Goal: Task Accomplishment & Management: Manage account settings

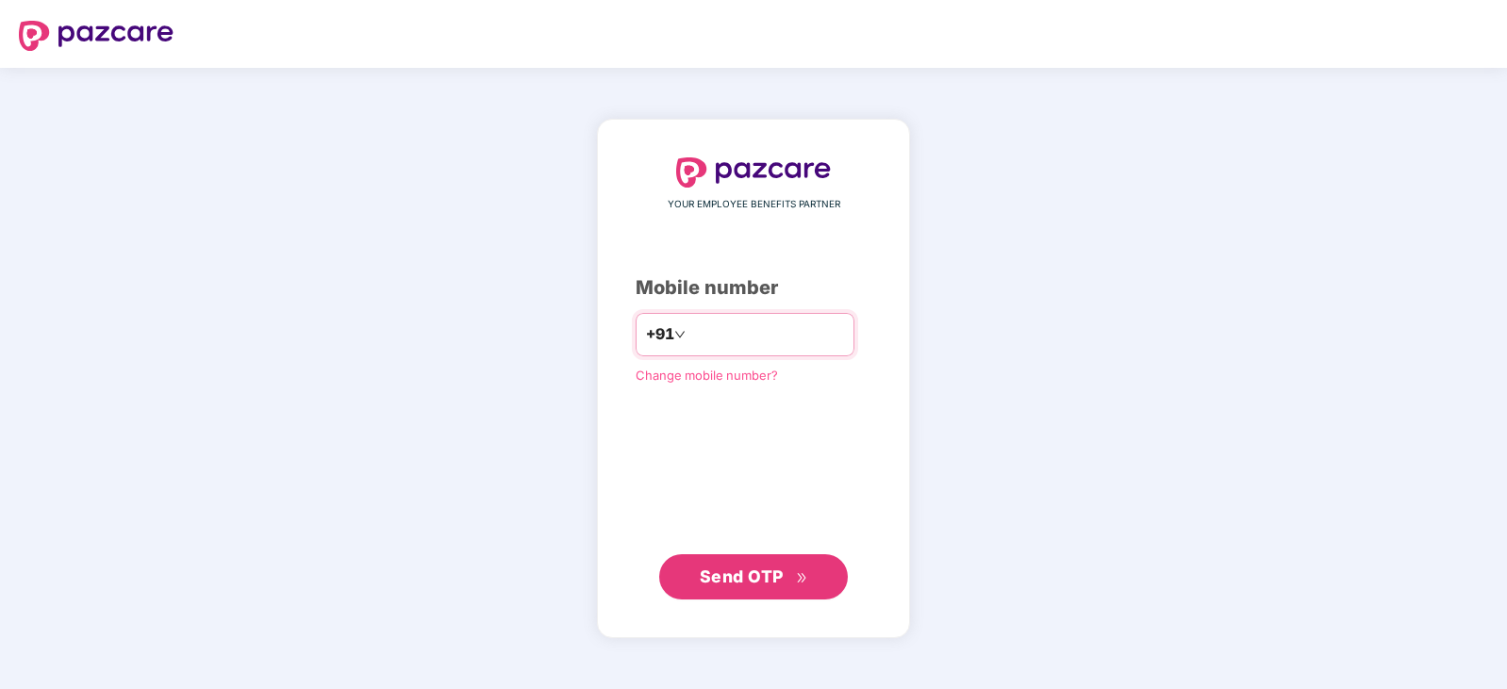
click at [727, 346] on input "number" at bounding box center [766, 335] width 155 height 30
type input "**********"
click at [740, 587] on span "Send OTP" at bounding box center [754, 577] width 108 height 26
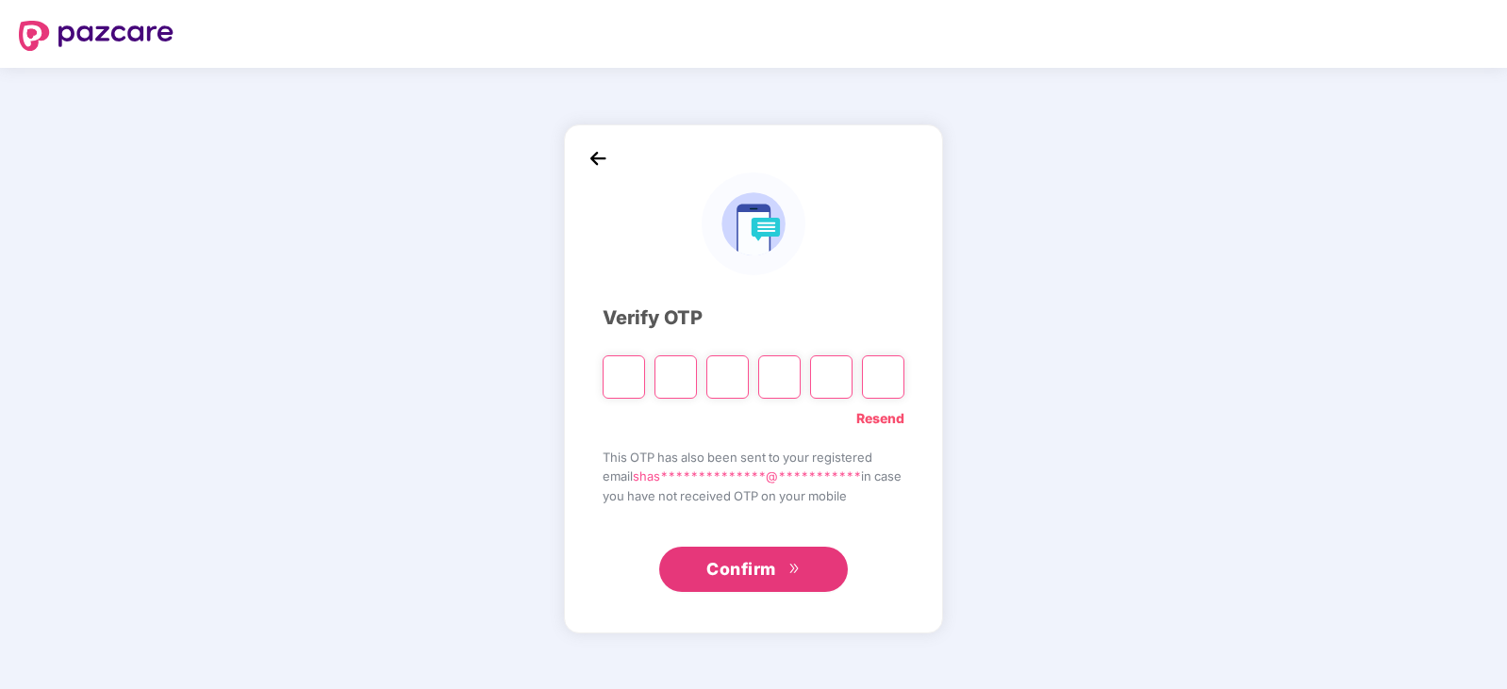
type input "*"
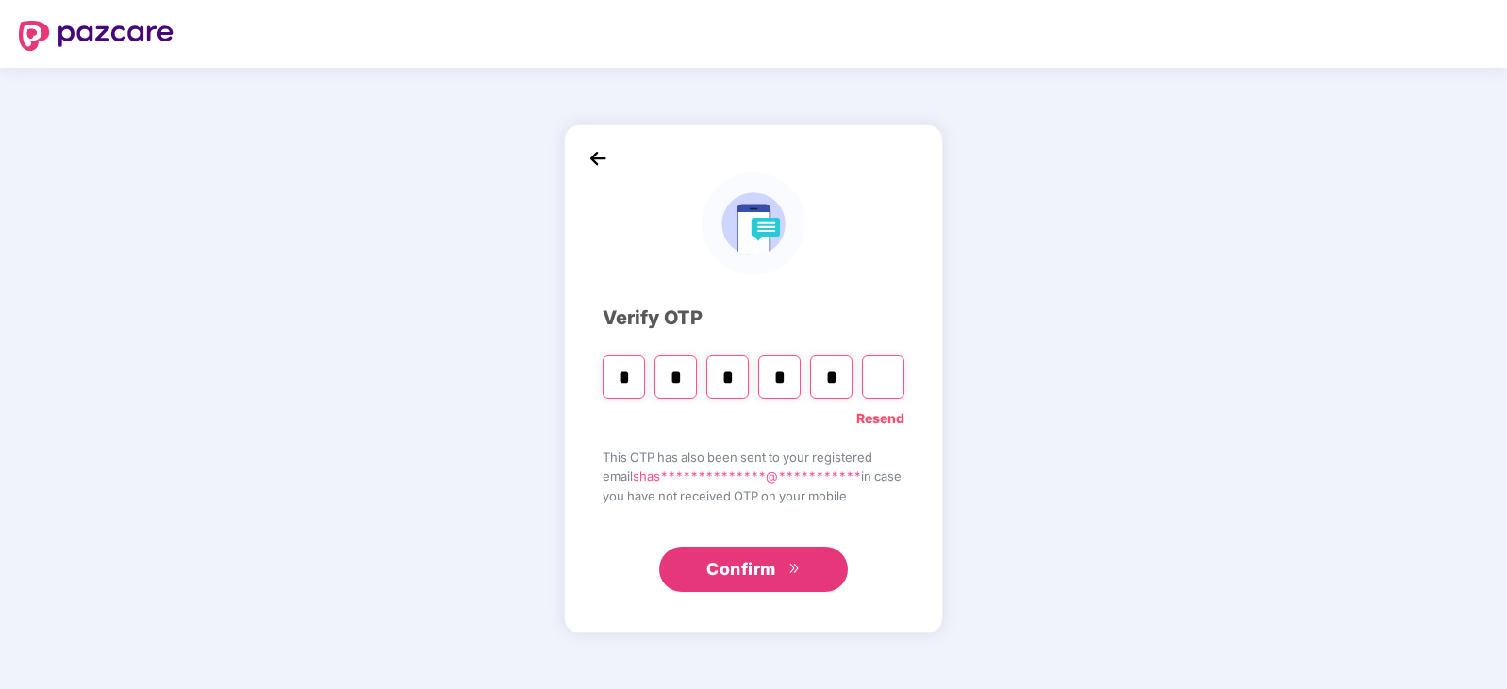
type input "*"
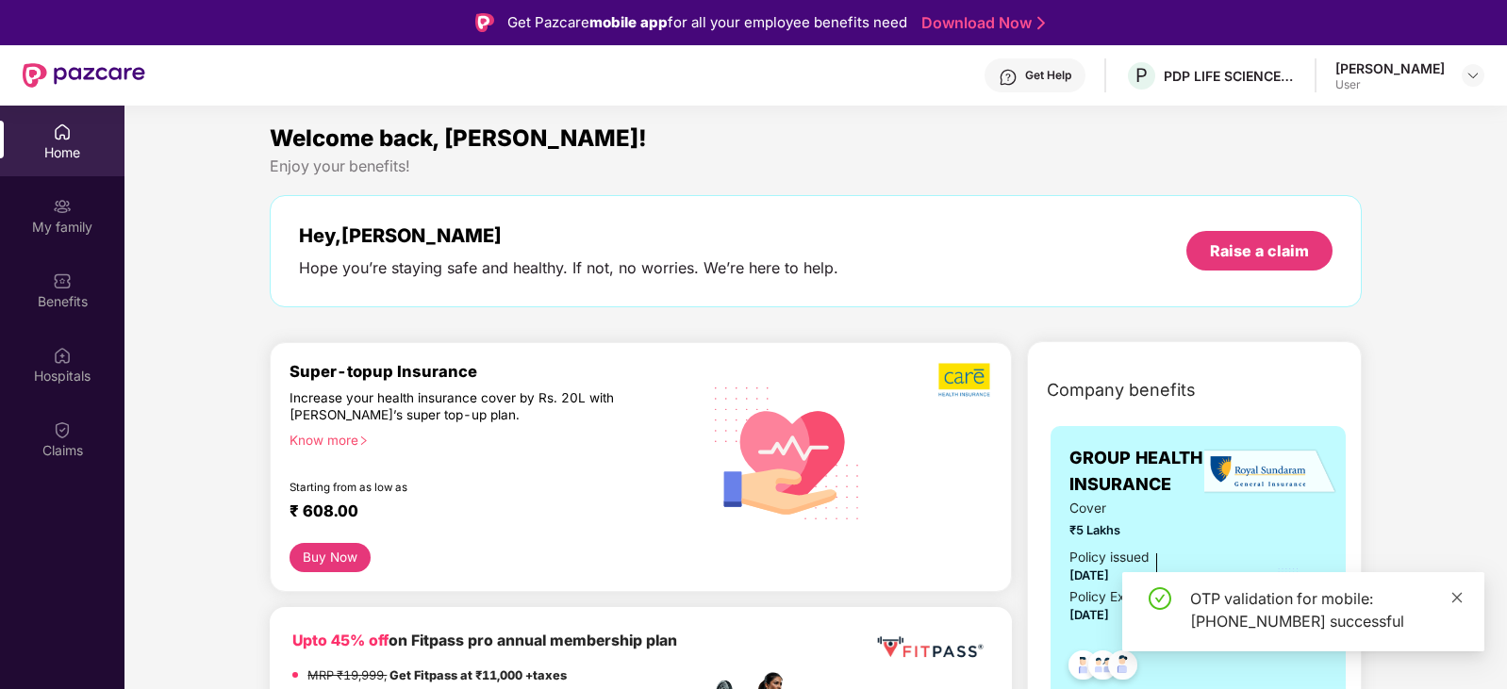
click at [1459, 599] on icon "close" at bounding box center [1457, 597] width 10 height 10
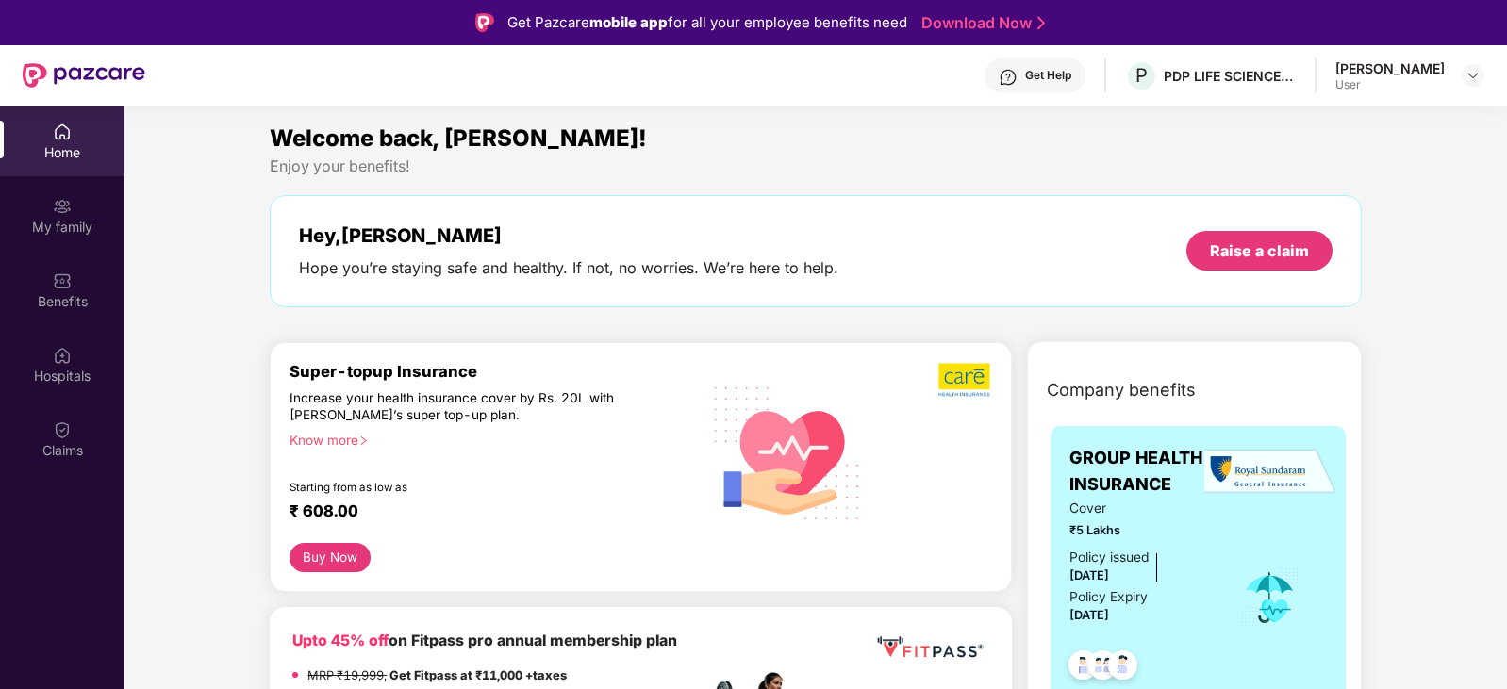
click at [734, 174] on div "Enjoy your benefits!" at bounding box center [815, 167] width 1091 height 20
click at [49, 222] on div "My family" at bounding box center [62, 227] width 124 height 19
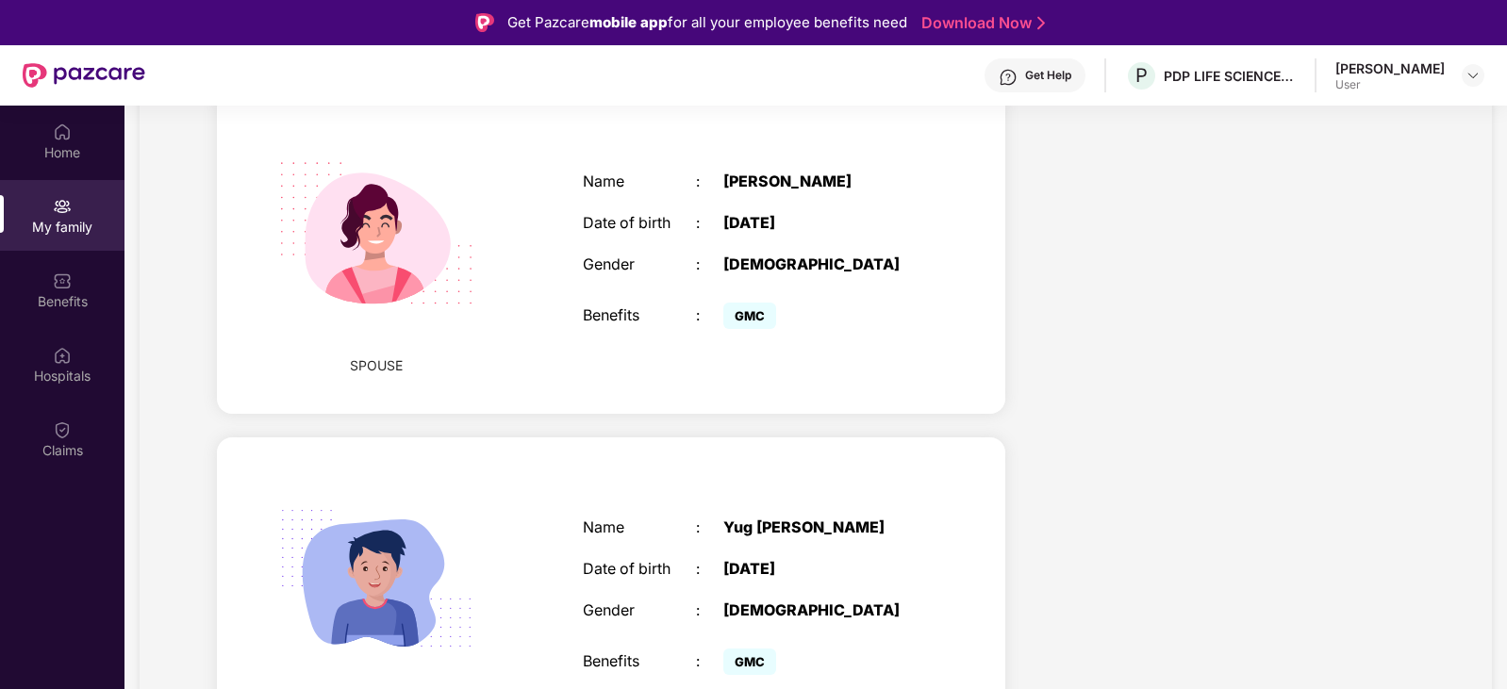
scroll to position [621, 0]
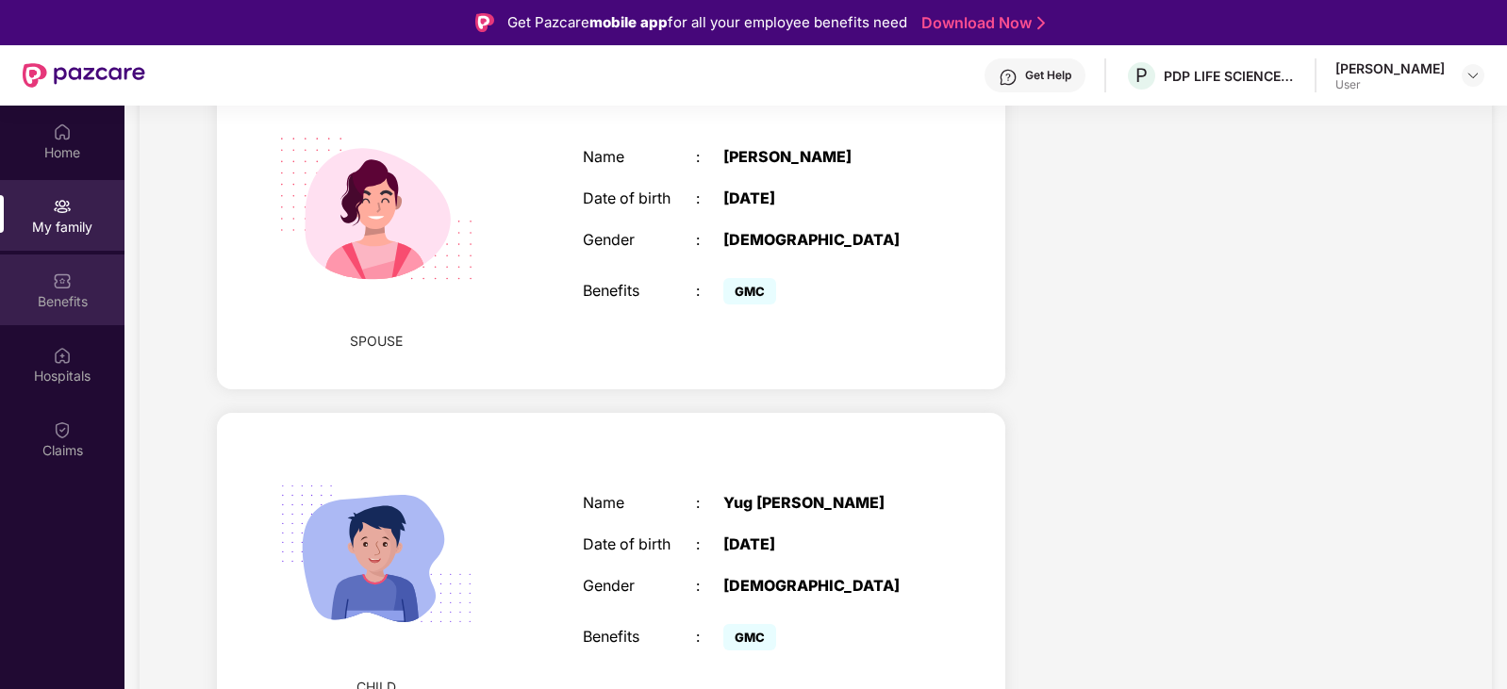
click at [70, 292] on div "Benefits" at bounding box center [62, 301] width 124 height 19
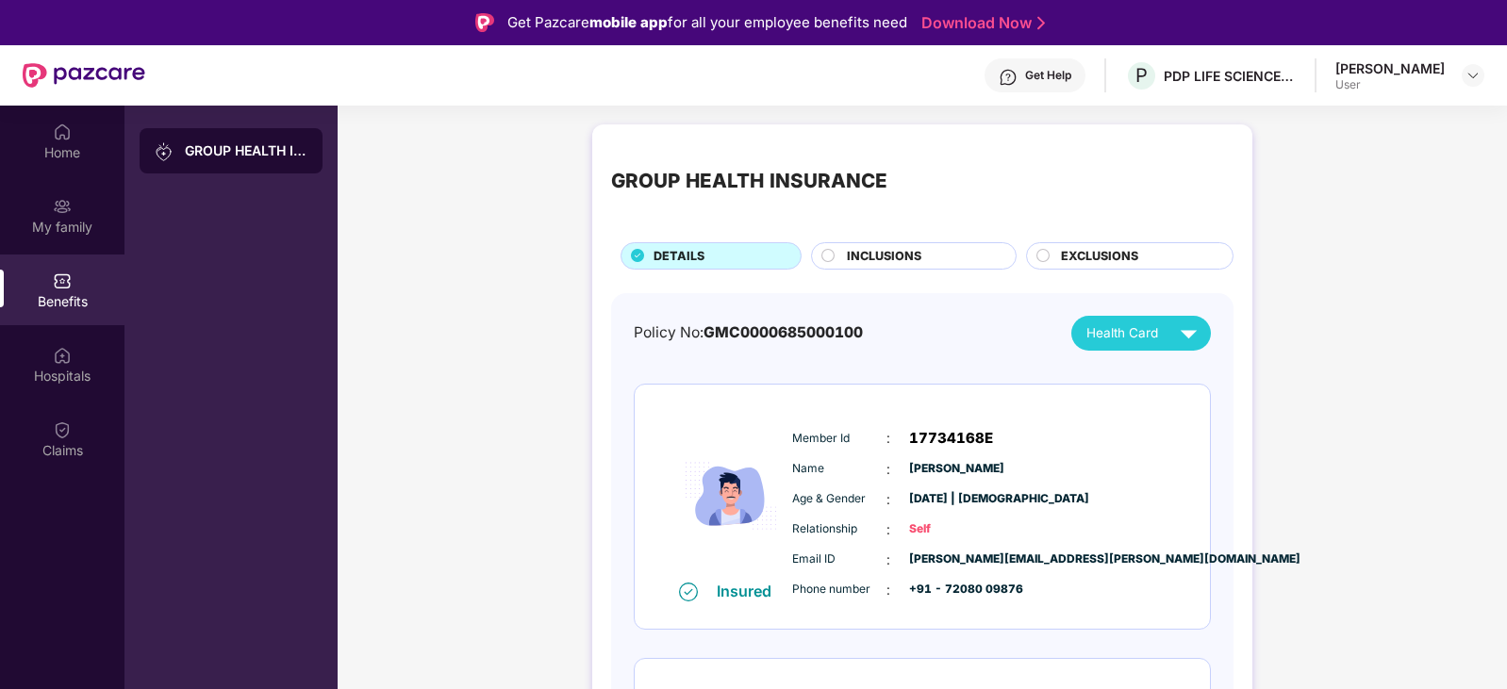
click at [207, 148] on div "GROUP HEALTH INSURANCE" at bounding box center [246, 150] width 123 height 19
click at [77, 143] on div "Home" at bounding box center [62, 152] width 124 height 19
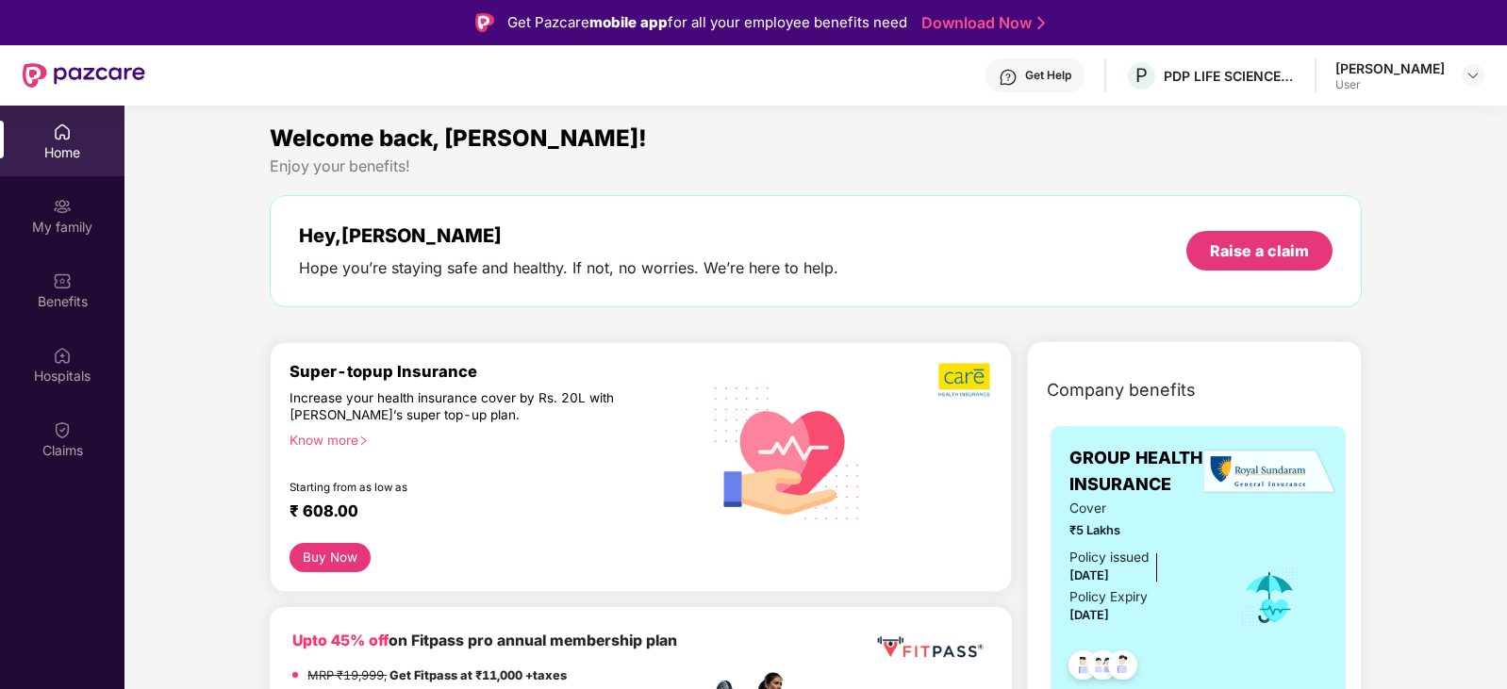
click at [693, 140] on div "Welcome back, [PERSON_NAME]!" at bounding box center [815, 139] width 1091 height 36
click at [690, 140] on div "Welcome back, [PERSON_NAME]!" at bounding box center [815, 139] width 1091 height 36
click at [696, 160] on div "Enjoy your benefits!" at bounding box center [815, 167] width 1091 height 20
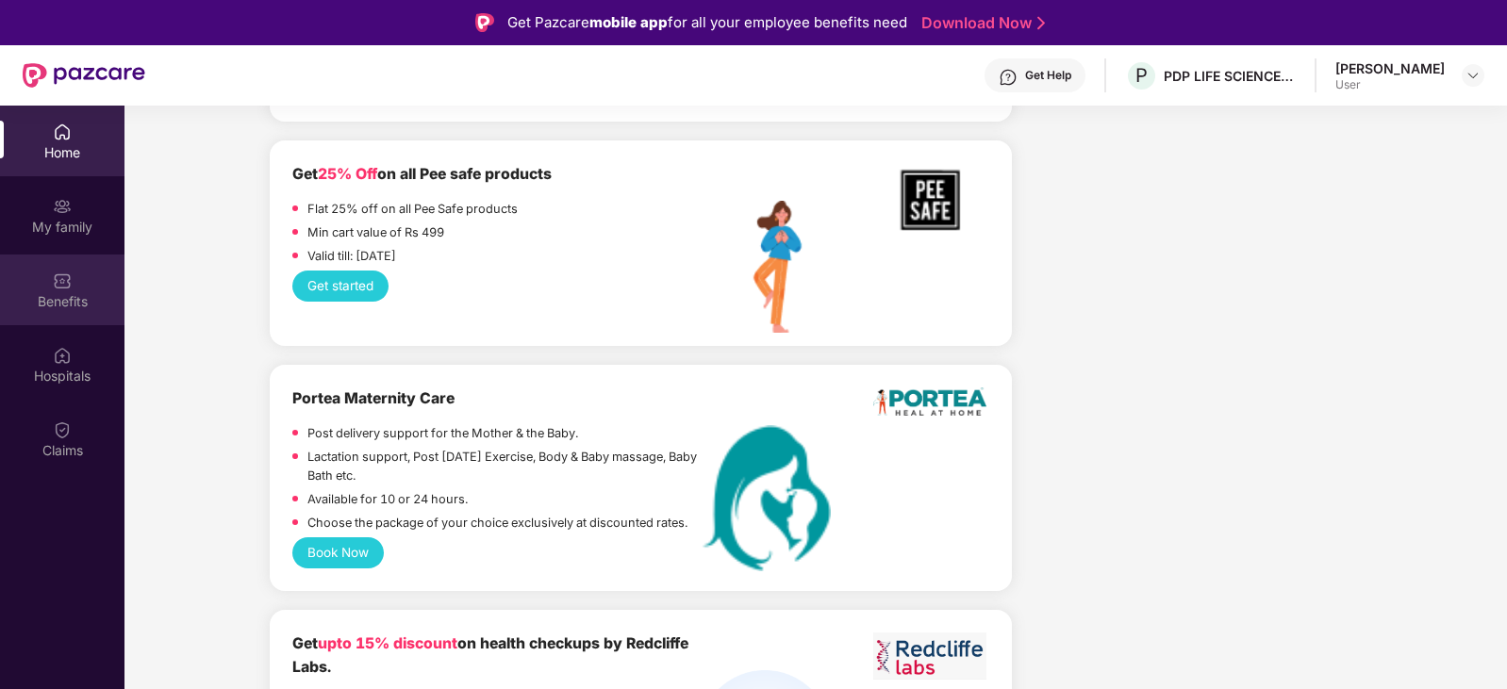
scroll to position [2829, 0]
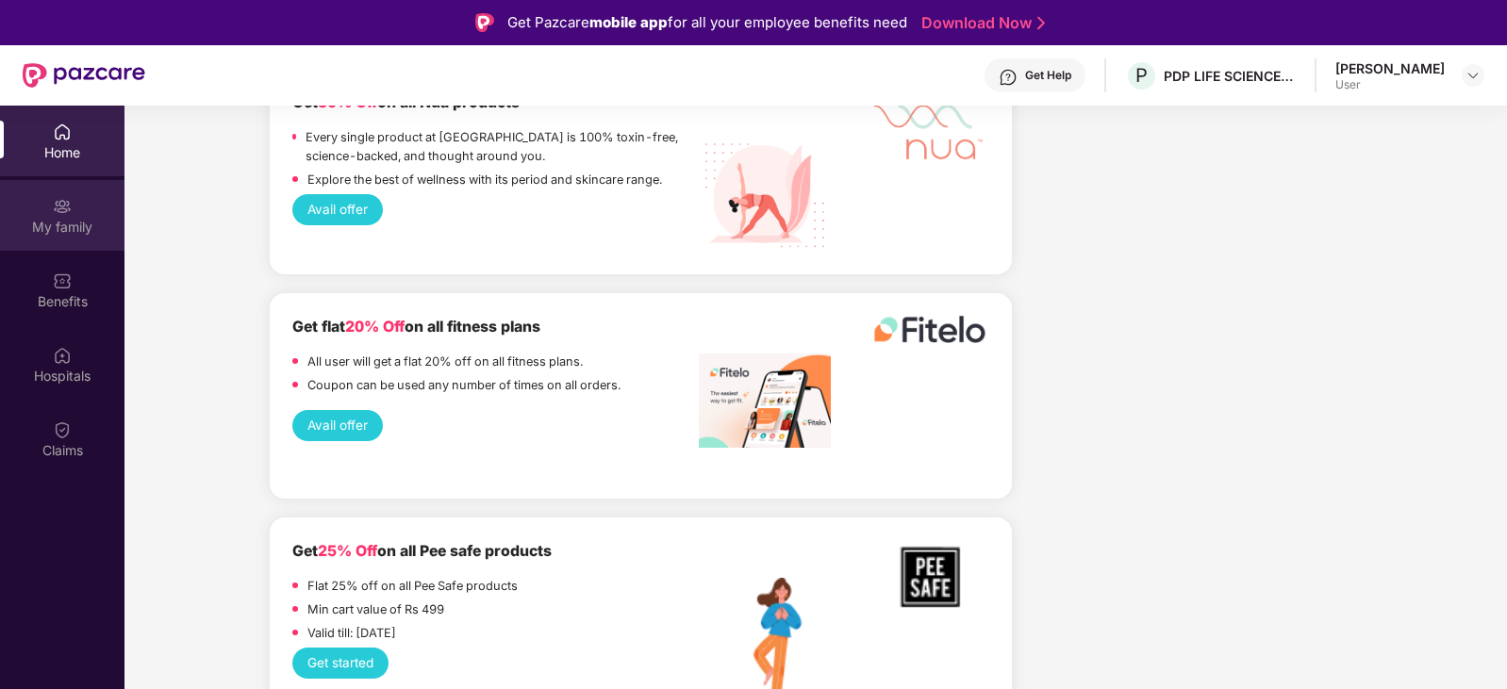
click at [59, 207] on img at bounding box center [62, 206] width 19 height 19
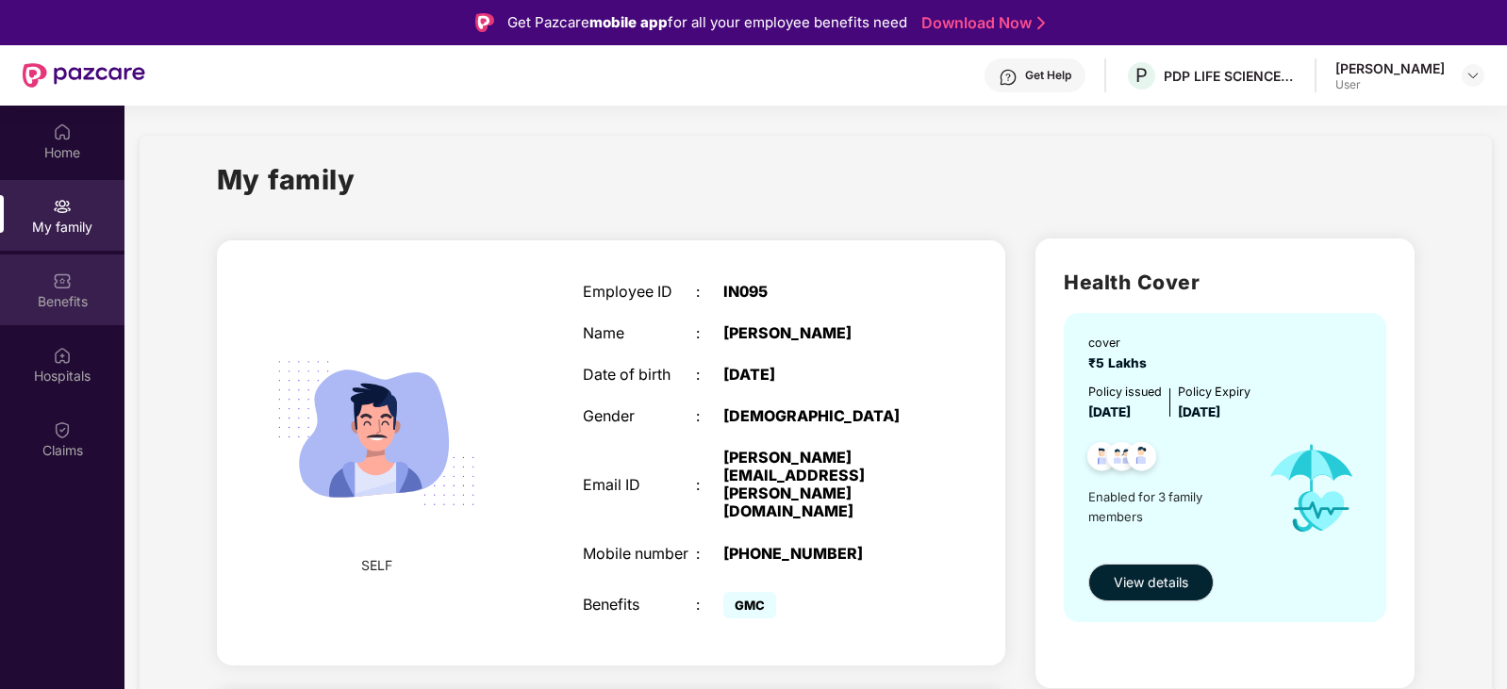
click at [48, 293] on div "Benefits" at bounding box center [62, 301] width 124 height 19
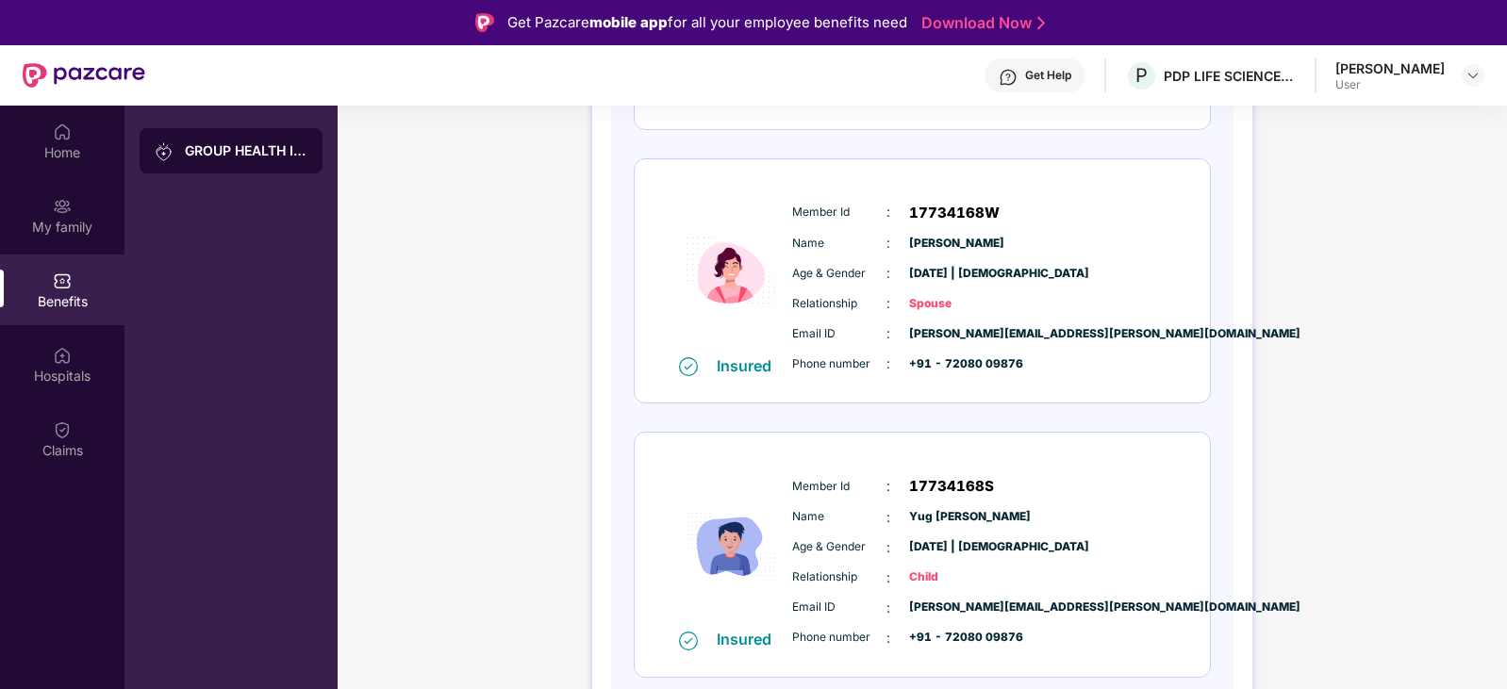
scroll to position [28, 0]
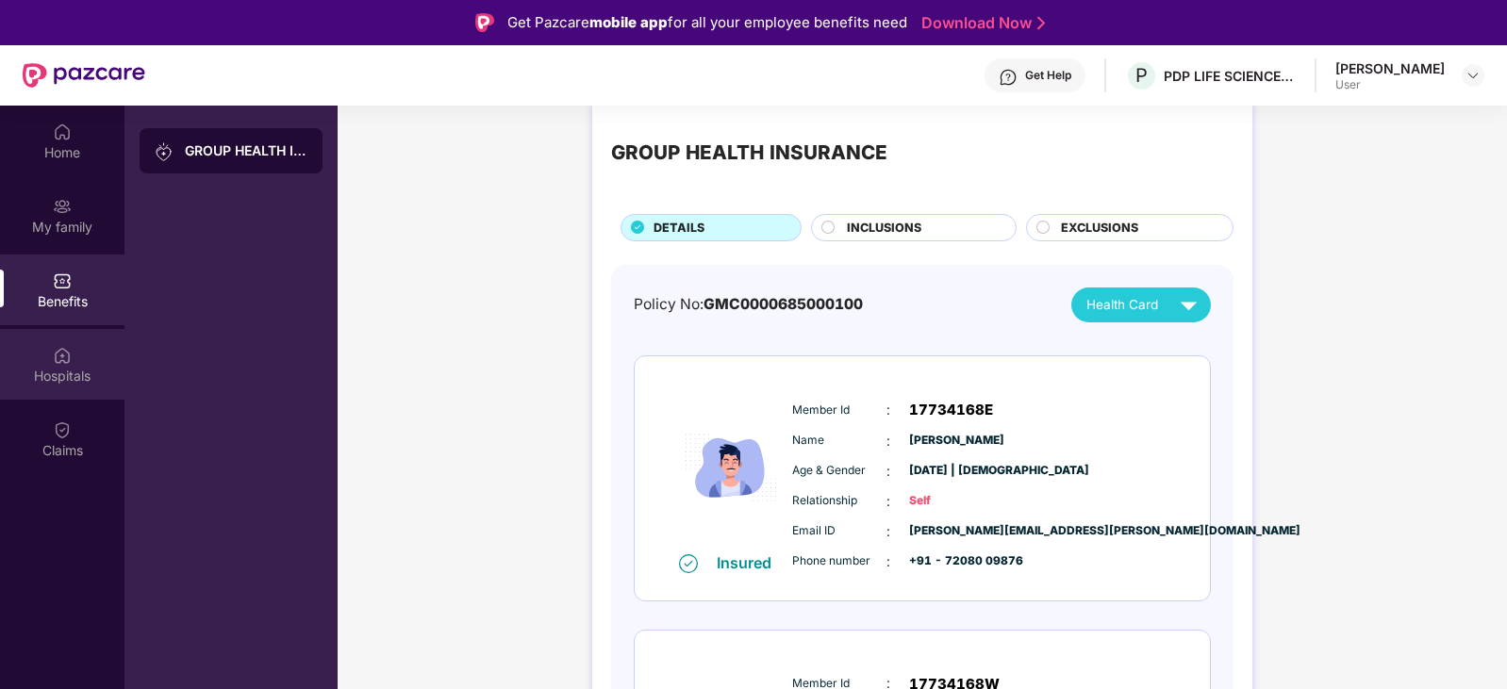
click at [41, 359] on div "Hospitals" at bounding box center [62, 364] width 124 height 71
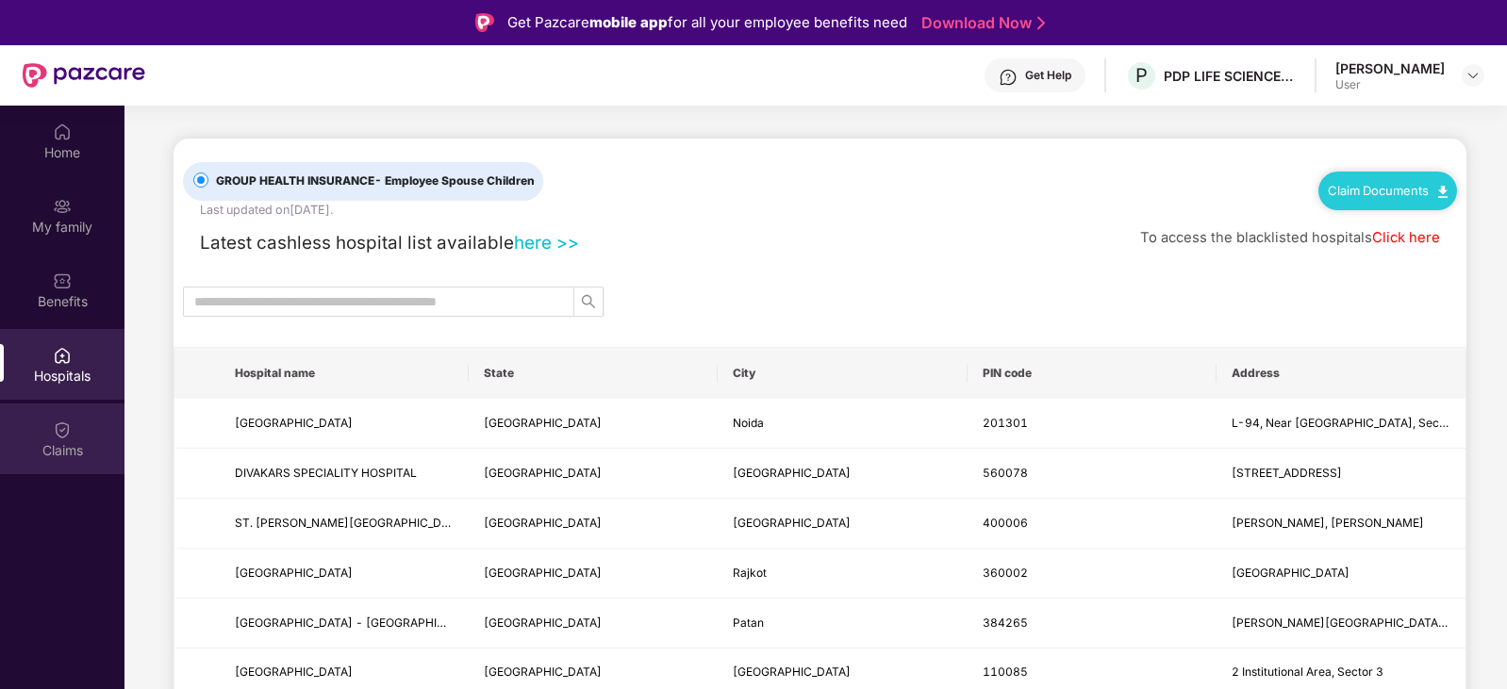
click at [62, 446] on div "Claims" at bounding box center [62, 450] width 124 height 19
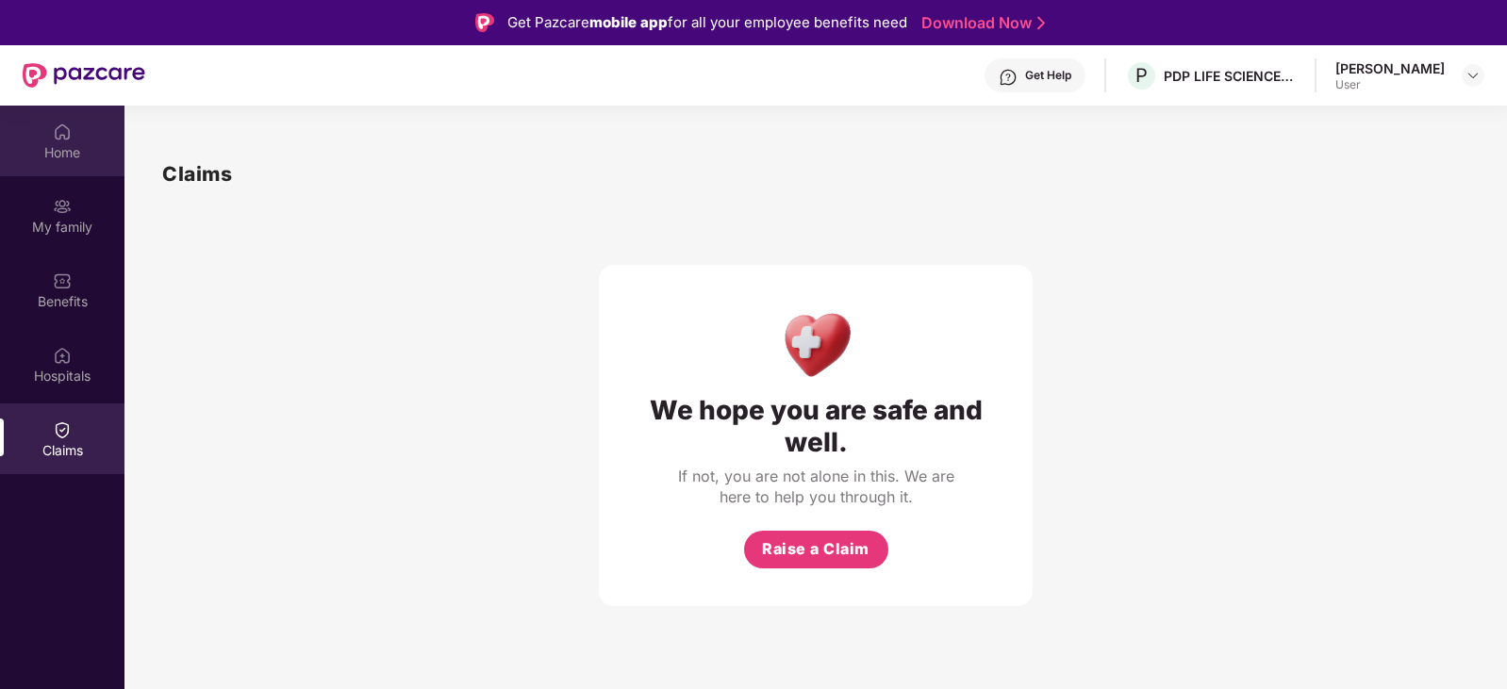
click at [54, 139] on img at bounding box center [62, 132] width 19 height 19
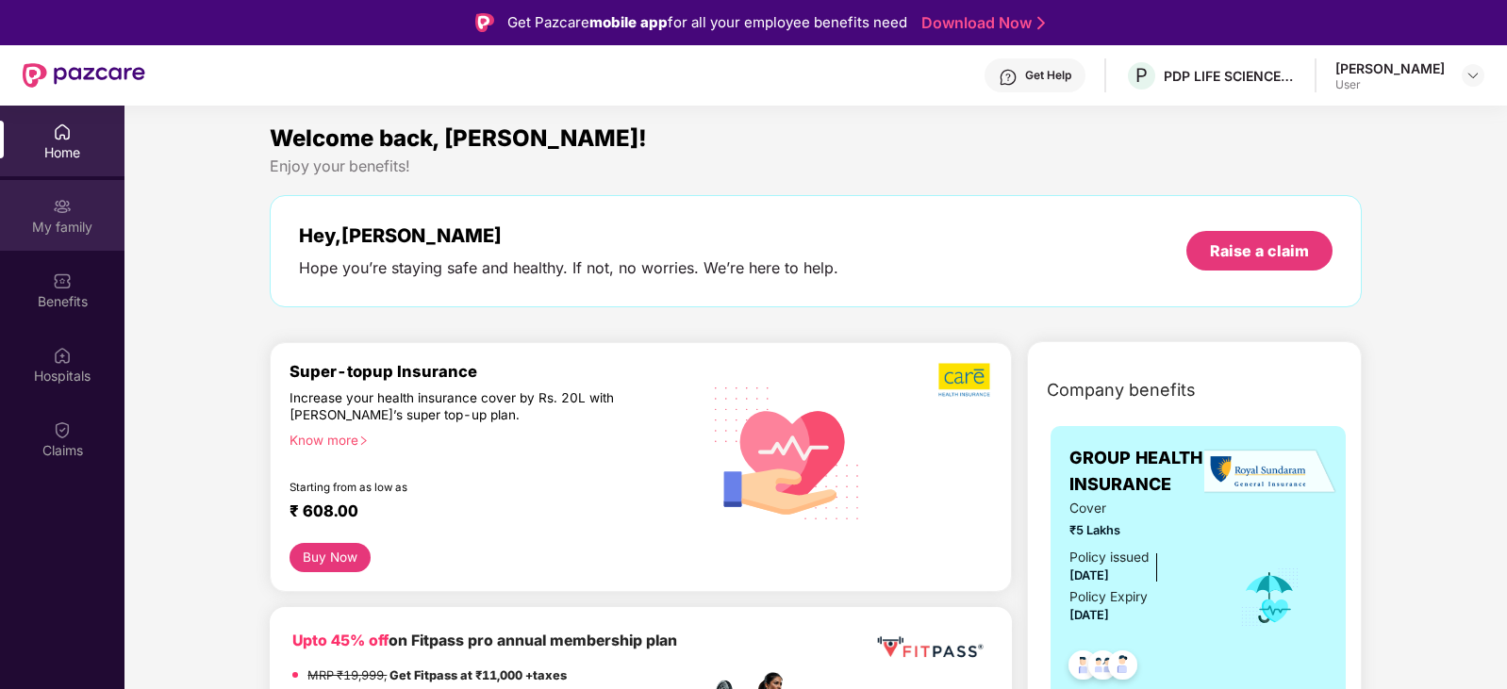
click at [54, 214] on img at bounding box center [62, 206] width 19 height 19
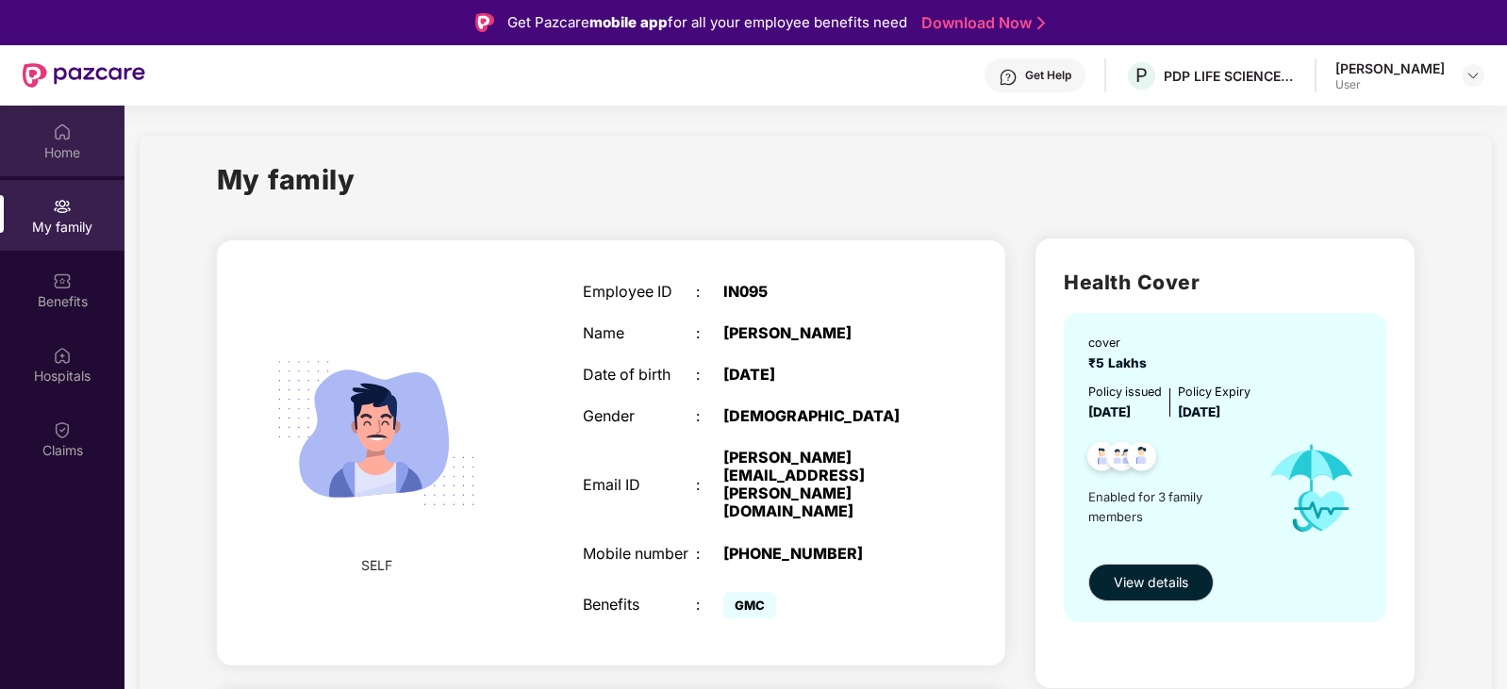
click at [45, 143] on div "Home" at bounding box center [62, 152] width 124 height 19
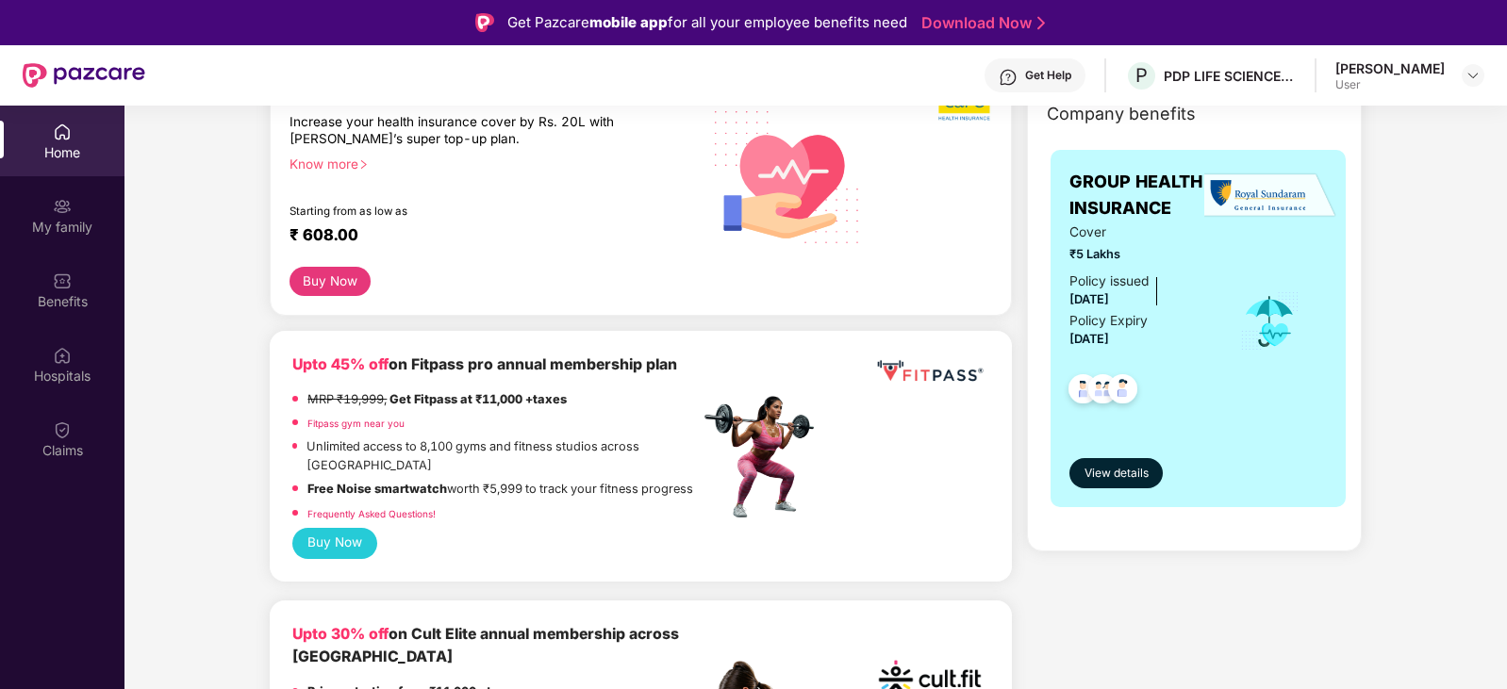
scroll to position [283, 0]
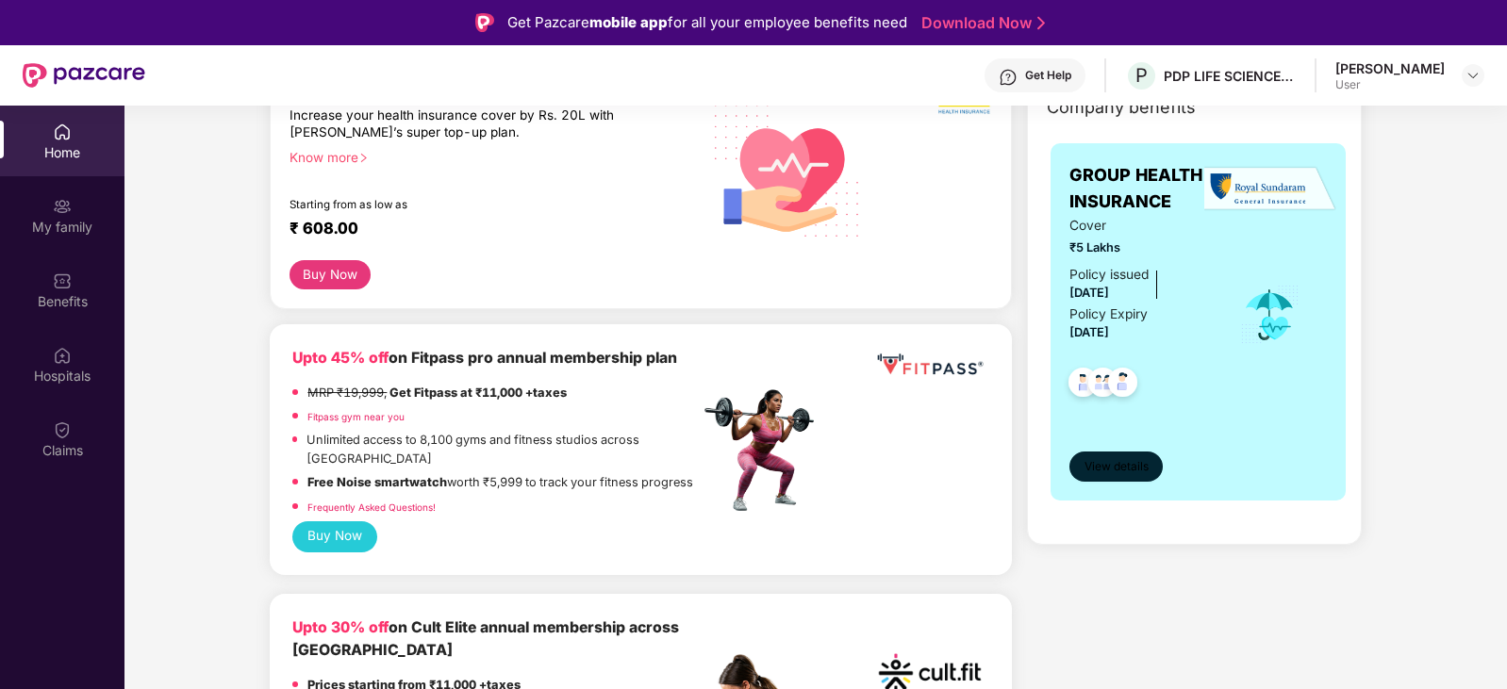
click at [1100, 469] on span "View details" at bounding box center [1116, 467] width 64 height 18
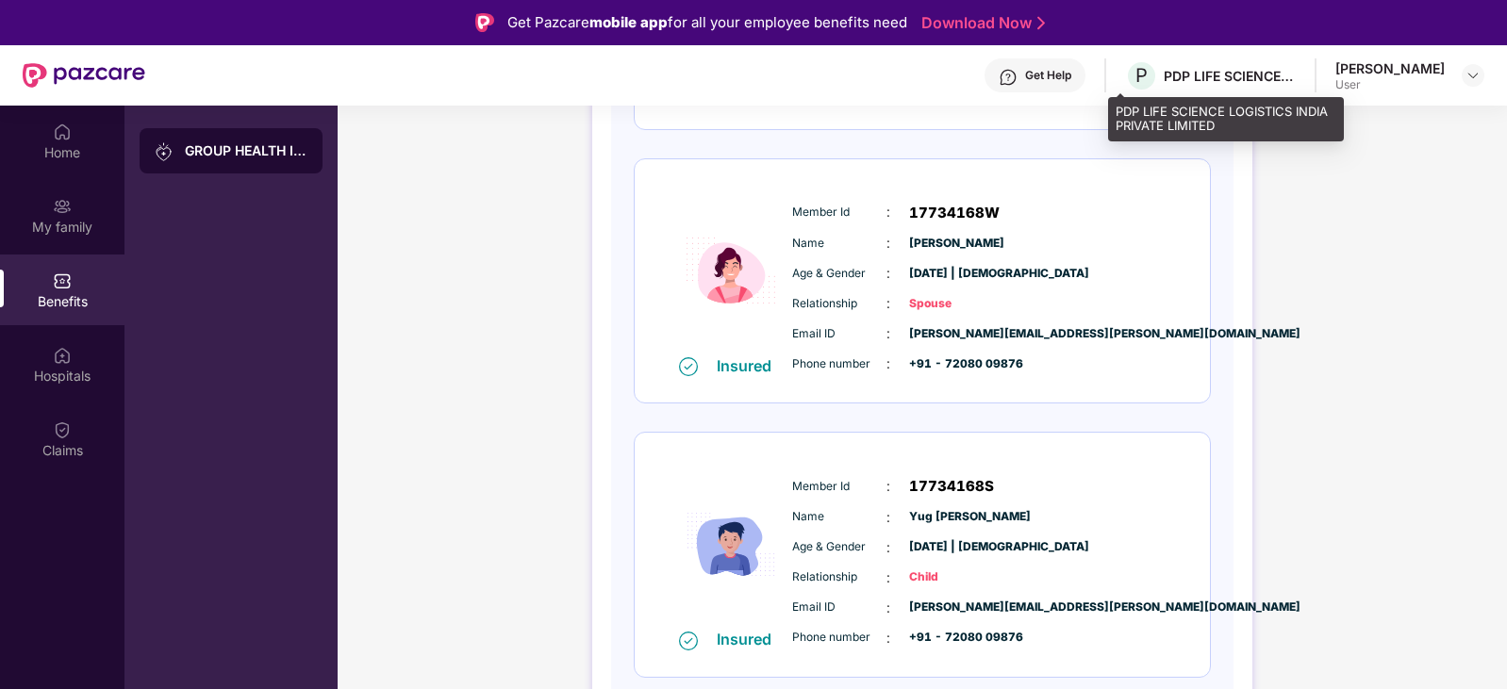
click at [1166, 77] on div "PDP LIFE SCIENCE LOGISTICS INDIA PRIVATE LIMITED" at bounding box center [1230, 76] width 132 height 18
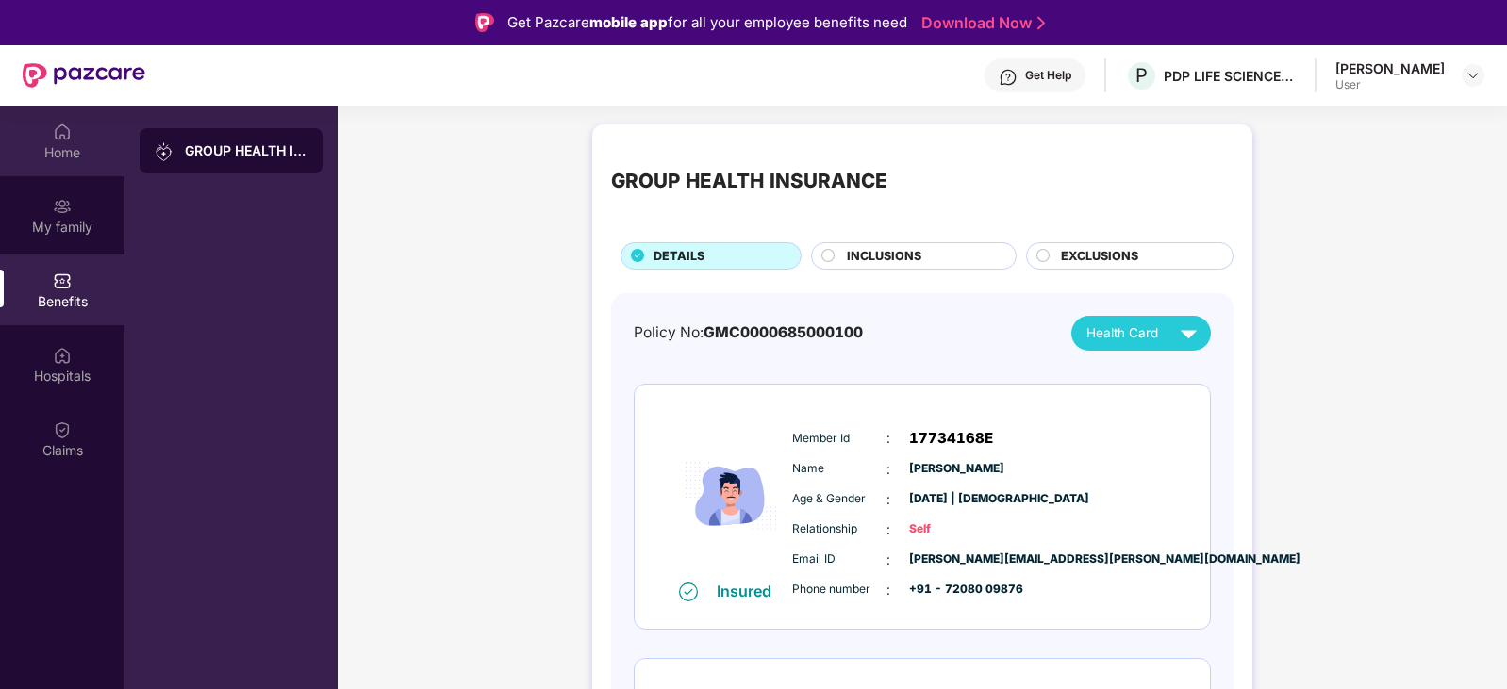
click at [67, 150] on div "Home" at bounding box center [62, 152] width 124 height 19
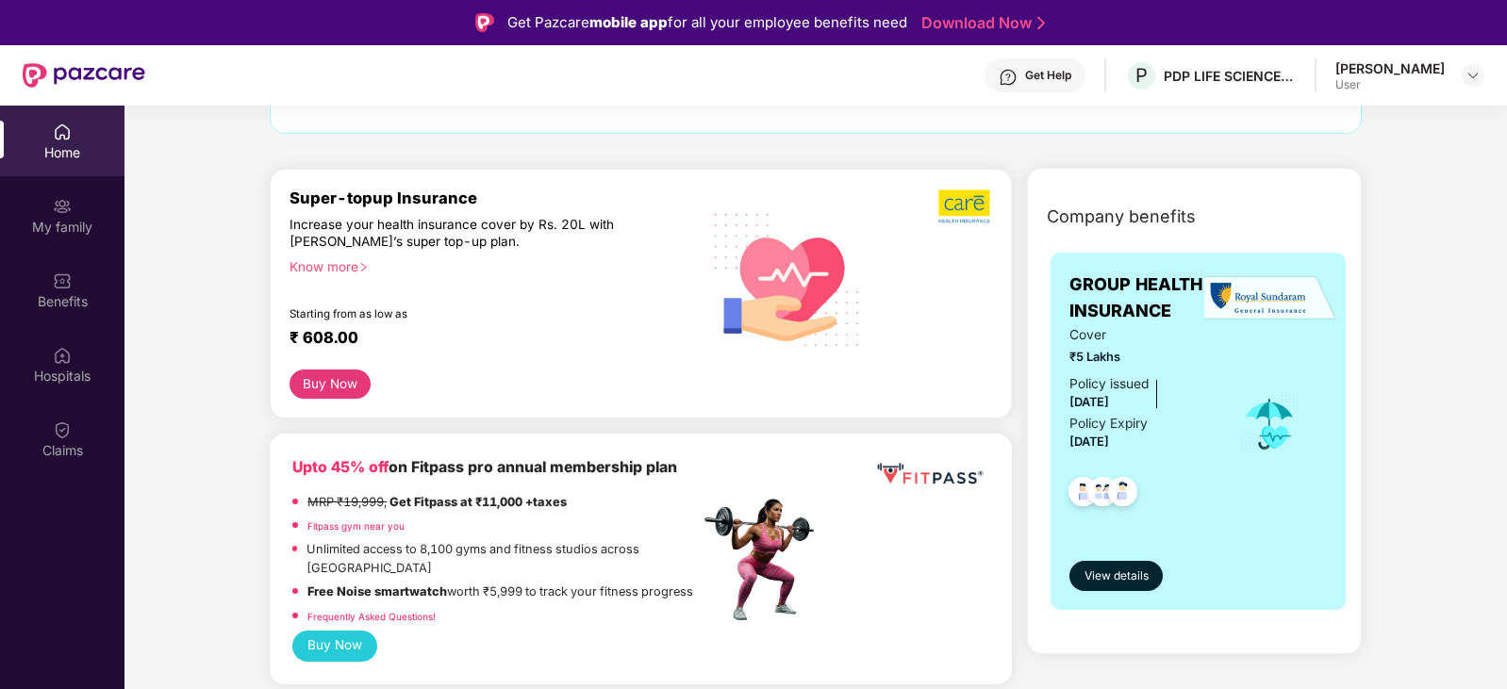
scroll to position [189, 0]
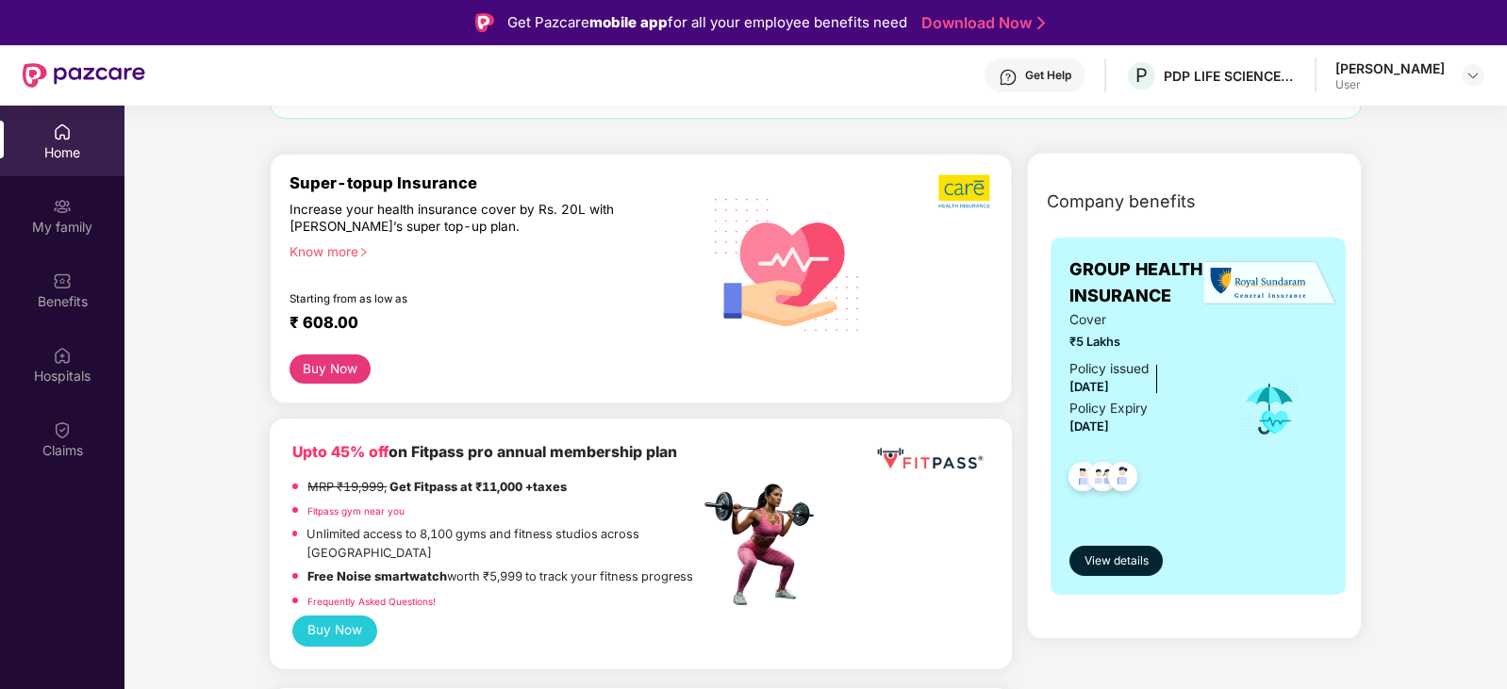
click at [328, 371] on button "Buy Now" at bounding box center [329, 369] width 80 height 29
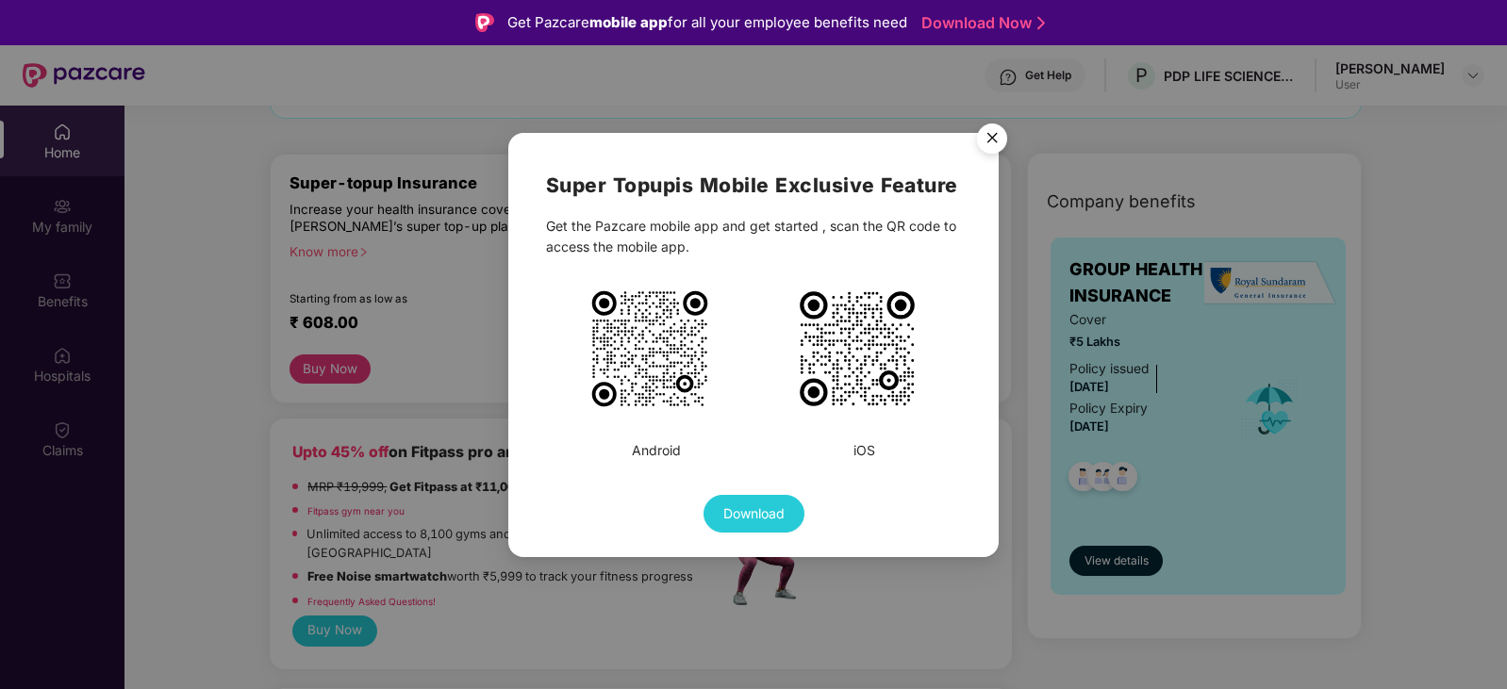
click at [984, 128] on img "Close" at bounding box center [992, 141] width 53 height 53
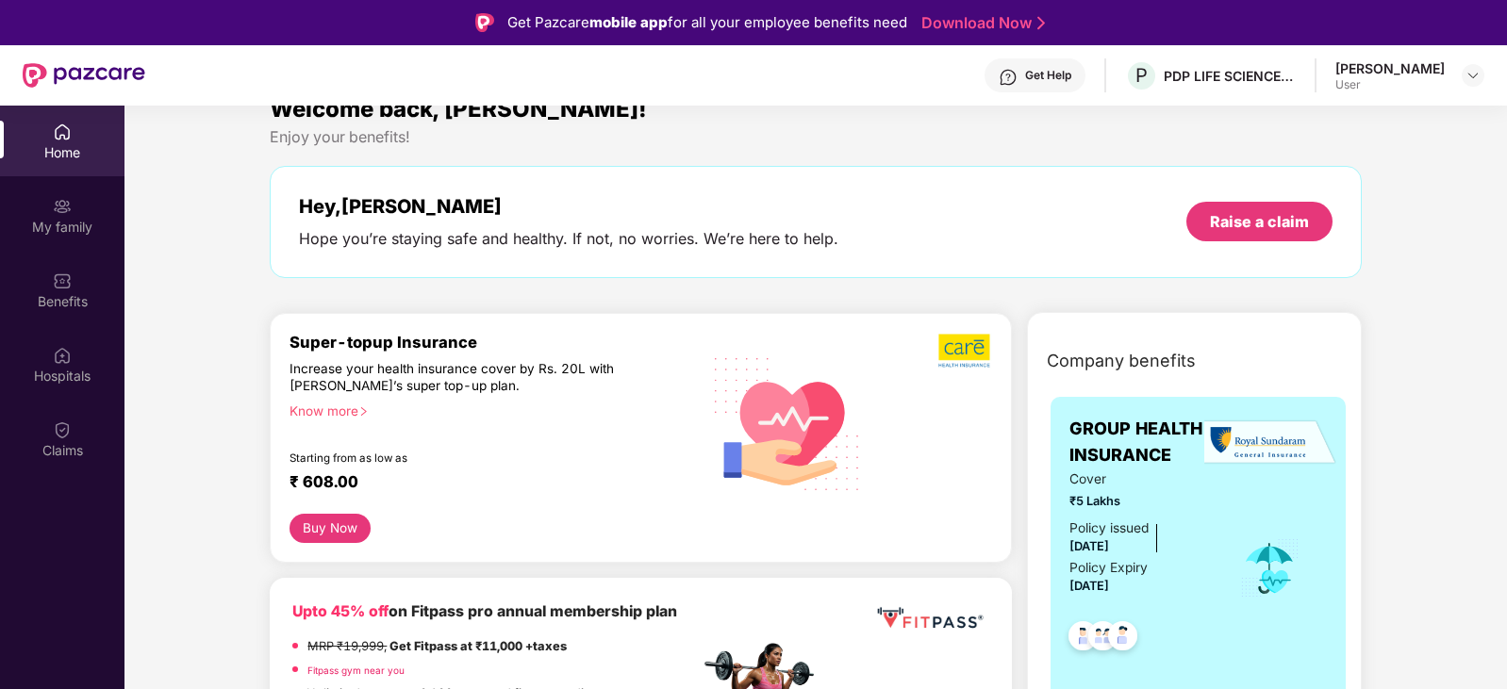
scroll to position [0, 0]
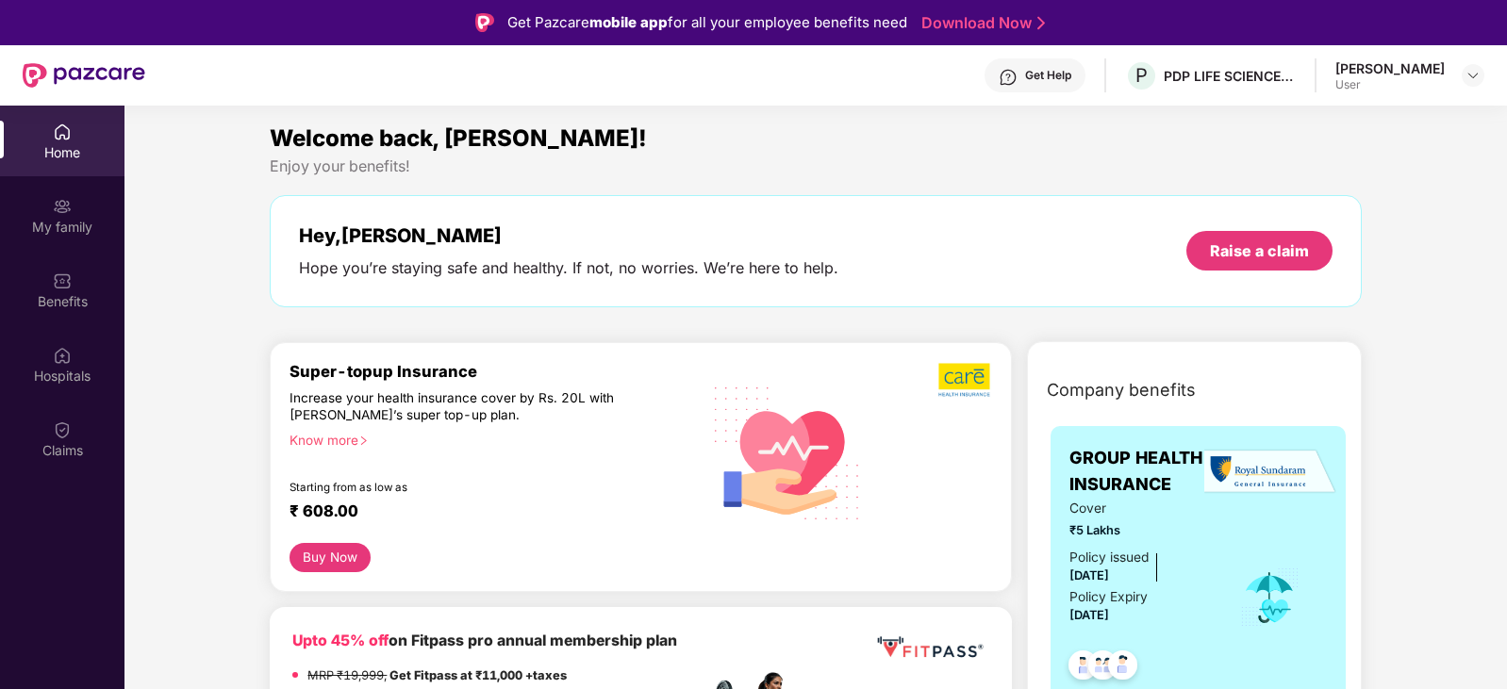
click at [79, 156] on div "Home" at bounding box center [62, 152] width 124 height 19
click at [1481, 72] on div at bounding box center [1473, 75] width 23 height 23
click at [976, 153] on div "Welcome back, [PERSON_NAME]!" at bounding box center [815, 139] width 1091 height 36
click at [327, 557] on button "Buy Now" at bounding box center [329, 557] width 80 height 29
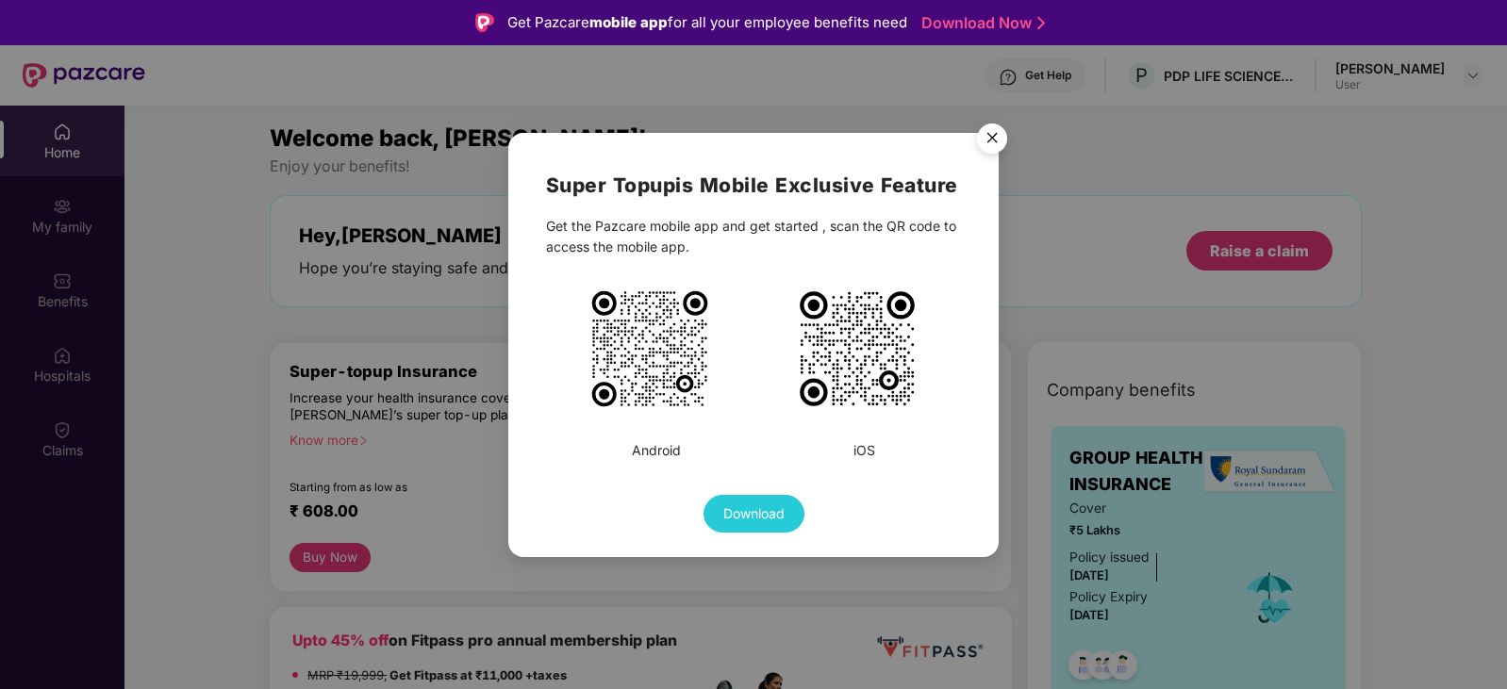
click at [670, 373] on img at bounding box center [649, 349] width 123 height 123
click at [988, 140] on img "Close" at bounding box center [992, 141] width 53 height 53
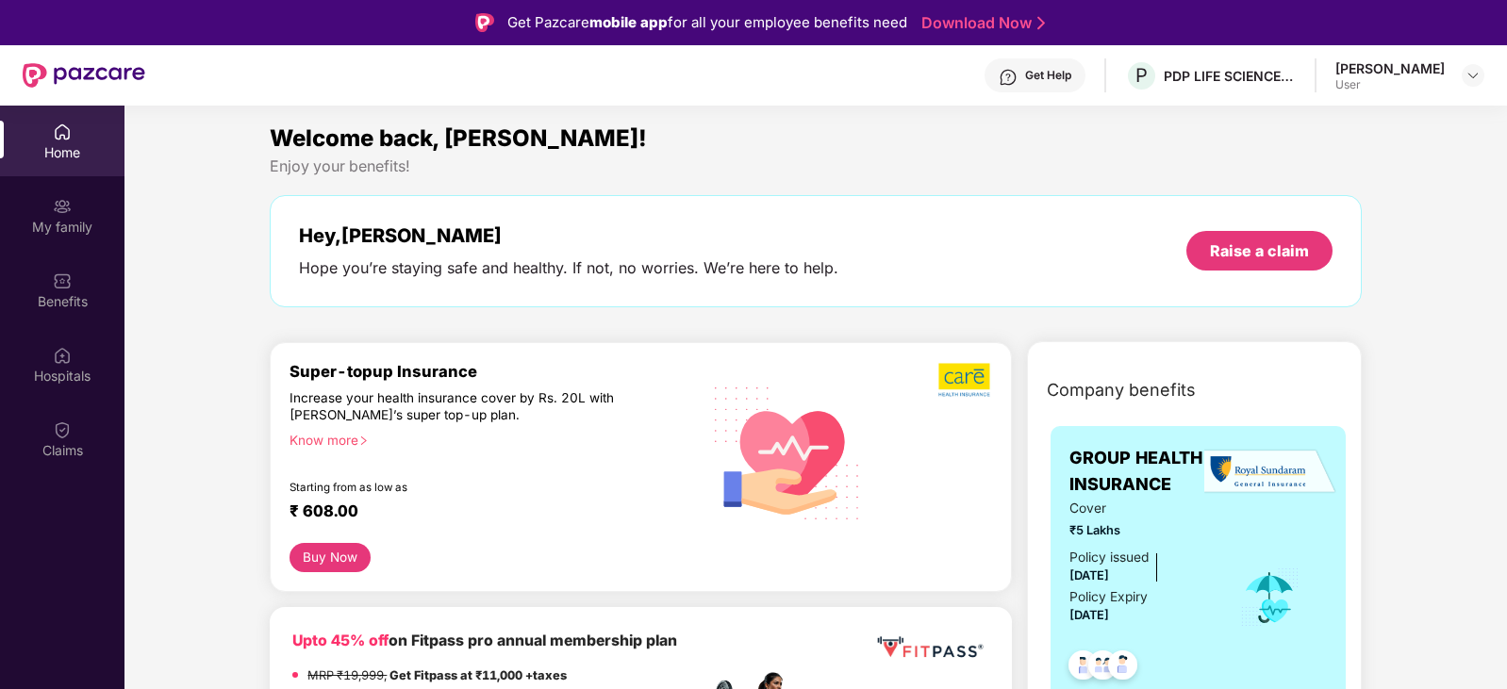
click at [1461, 76] on div "[PERSON_NAME] User" at bounding box center [1409, 75] width 149 height 33
click at [1472, 74] on img at bounding box center [1472, 75] width 15 height 15
click at [925, 187] on div "Welcome back, [PERSON_NAME]! Enjoy your benefits! Hey, [PERSON_NAME] Hope you’r…" at bounding box center [815, 224] width 1106 height 206
click at [1482, 74] on div at bounding box center [1473, 75] width 23 height 23
click at [1310, 120] on div "Logout" at bounding box center [1384, 120] width 245 height 37
